Goal: Find specific page/section: Find specific page/section

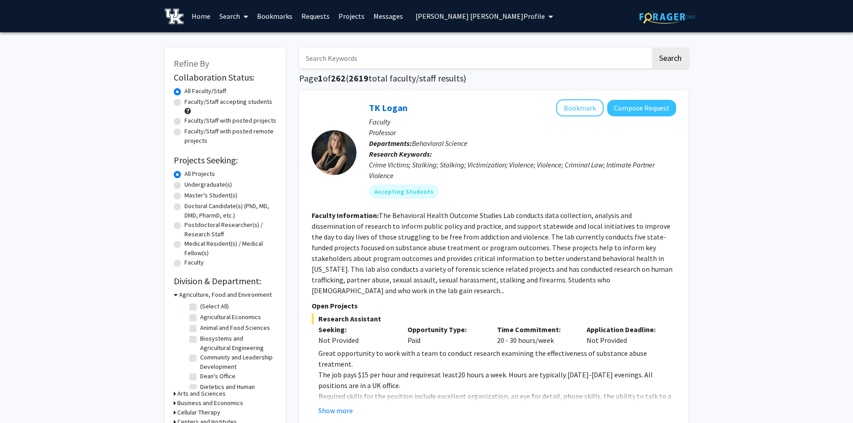
click at [328, 54] on input "Search Keywords" at bounding box center [474, 58] width 351 height 21
type input "p"
type input "[PERSON_NAME]"
click at [652, 48] on button "Search" at bounding box center [670, 58] width 37 height 21
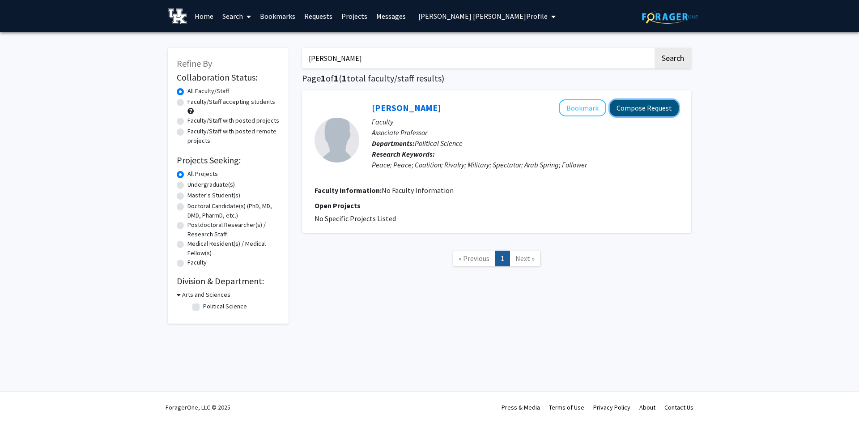
click at [643, 110] on button "Compose Request" at bounding box center [644, 108] width 69 height 17
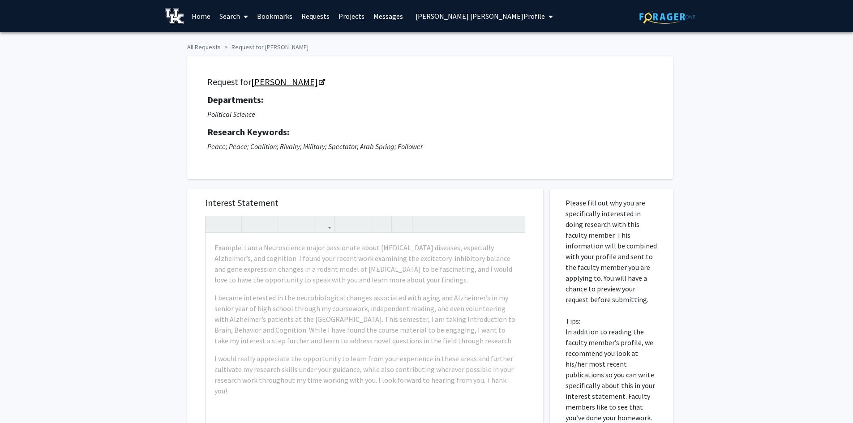
click at [319, 81] on icon "Opens in a new tab" at bounding box center [322, 83] width 6 height 6
